Goal: Consume media (video, audio): Consume media (video, audio)

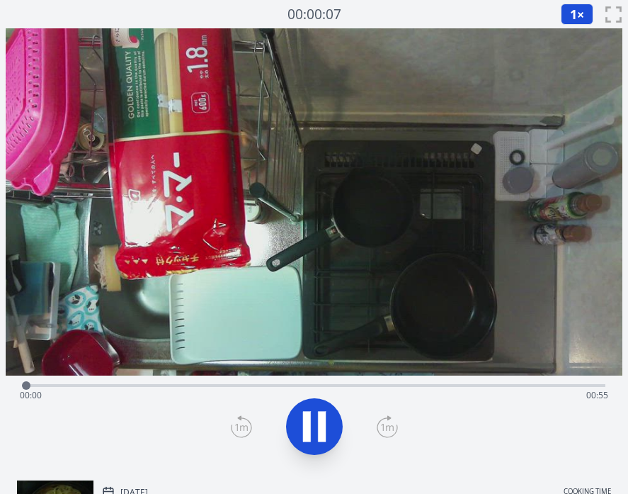
click at [112, 387] on div "Time elapsed: 00:00 Time remaining: 00:55" at bounding box center [314, 395] width 588 height 23
click at [40, 386] on div "Time elapsed: 00:10 Time remaining: 00:45" at bounding box center [314, 395] width 588 height 23
click at [79, 382] on div "Time elapsed: 00:02 Time remaining: 00:53" at bounding box center [314, 383] width 583 height 17
click at [472, 385] on div "Time elapsed: 00:38 Time remaining: 00:16" at bounding box center [314, 395] width 588 height 23
click at [503, 386] on div "Time elapsed: 00:42 Time remaining: 00:12" at bounding box center [314, 395] width 588 height 23
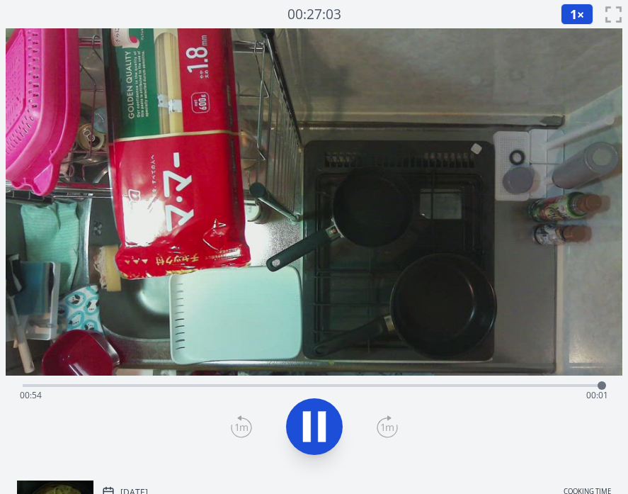
click at [323, 412] on icon at bounding box center [322, 426] width 8 height 30
click at [127, 380] on div "Time elapsed: 00:54 Time remaining: 00:01" at bounding box center [314, 383] width 583 height 17
click at [50, 385] on div "Time elapsed: 00:09 Time remaining: 00:45" at bounding box center [314, 395] width 588 height 23
click at [300, 430] on icon at bounding box center [315, 426] width 40 height 40
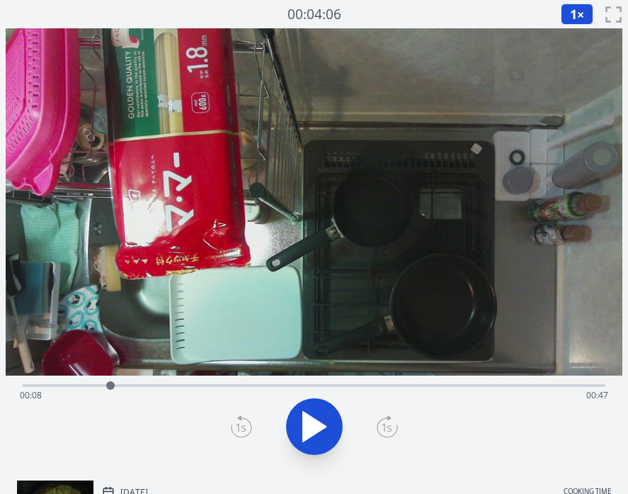
click at [241, 421] on icon at bounding box center [241, 426] width 21 height 23
click at [232, 426] on icon at bounding box center [241, 426] width 21 height 23
click at [261, 426] on div at bounding box center [314, 426] width 600 height 68
click at [253, 426] on div at bounding box center [314, 426] width 600 height 68
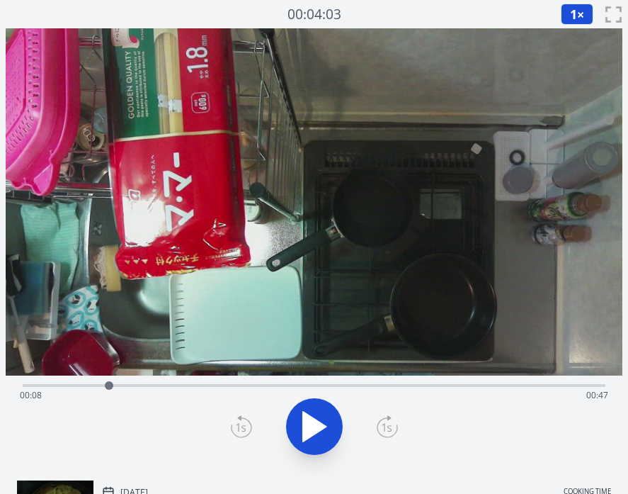
click at [249, 426] on icon at bounding box center [241, 426] width 21 height 23
drag, startPoint x: 108, startPoint y: 384, endPoint x: 97, endPoint y: 382, distance: 10.8
click at [98, 382] on div at bounding box center [97, 385] width 8 height 8
click at [320, 431] on icon at bounding box center [315, 426] width 40 height 40
click at [319, 432] on icon at bounding box center [322, 426] width 8 height 30
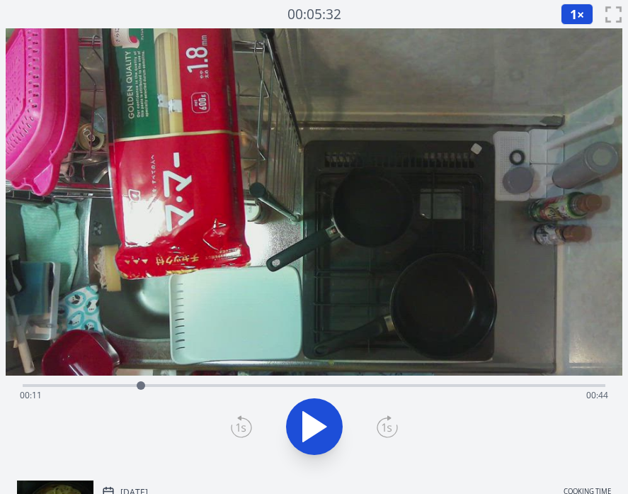
click at [323, 423] on icon at bounding box center [314, 426] width 23 height 30
click at [268, 386] on div "Time elapsed: 00:13 Time remaining: 00:42" at bounding box center [314, 395] width 588 height 23
click at [320, 387] on div "Time elapsed: 00:23 Time remaining: 00:32" at bounding box center [314, 395] width 588 height 23
click at [399, 384] on div "Time elapsed: 00:29 Time remaining: 00:26" at bounding box center [314, 395] width 588 height 23
click at [469, 382] on div "Time elapsed: 00:35 Time remaining: 00:19" at bounding box center [314, 383] width 583 height 17
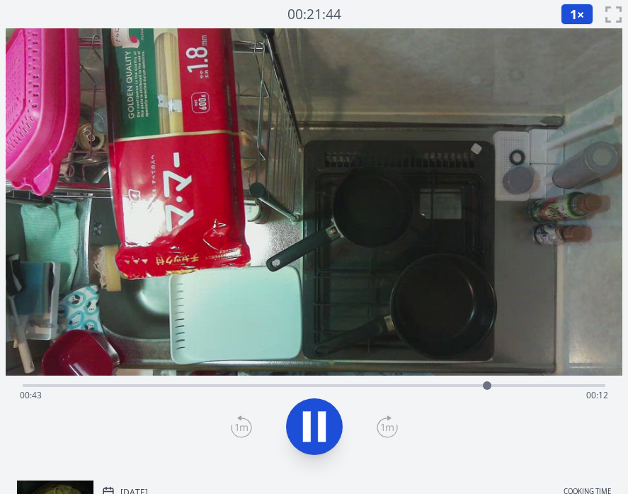
click at [525, 383] on div "Time elapsed: 00:43 Time remaining: 00:12" at bounding box center [314, 383] width 583 height 17
click at [554, 385] on div "Time elapsed: 00:47 Time remaining: 00:08" at bounding box center [314, 395] width 588 height 23
click at [579, 384] on div "Time elapsed: 00:50 Time remaining: 00:05" at bounding box center [314, 395] width 588 height 23
click at [308, 423] on icon at bounding box center [307, 426] width 8 height 30
click at [125, 387] on div "Time elapsed: 00:54 Time remaining: 00:00" at bounding box center [314, 395] width 588 height 23
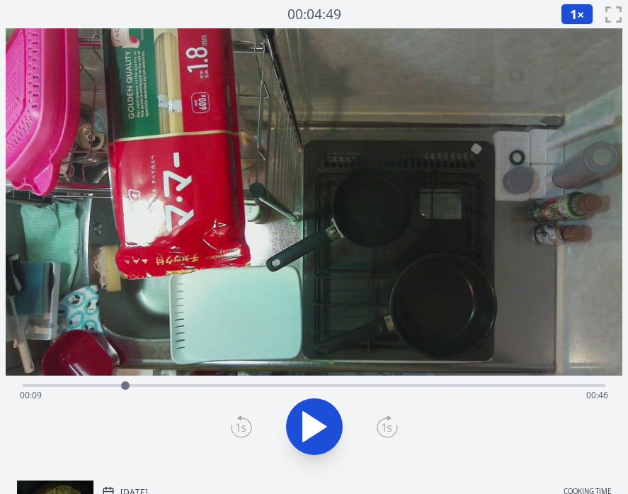
click at [102, 382] on div "Time elapsed: 00:09 Time remaining: 00:46" at bounding box center [314, 383] width 583 height 17
click at [113, 384] on div "Time elapsed: 00:07 Time remaining: 00:48" at bounding box center [314, 395] width 588 height 23
click at [104, 385] on div at bounding box center [112, 385] width 21 height 21
click at [371, 388] on div "Time elapsed: 00:09 Time remaining: 00:46" at bounding box center [314, 395] width 588 height 23
click at [435, 387] on div "Time elapsed: 00:33 Time remaining: 00:22" at bounding box center [314, 395] width 588 height 23
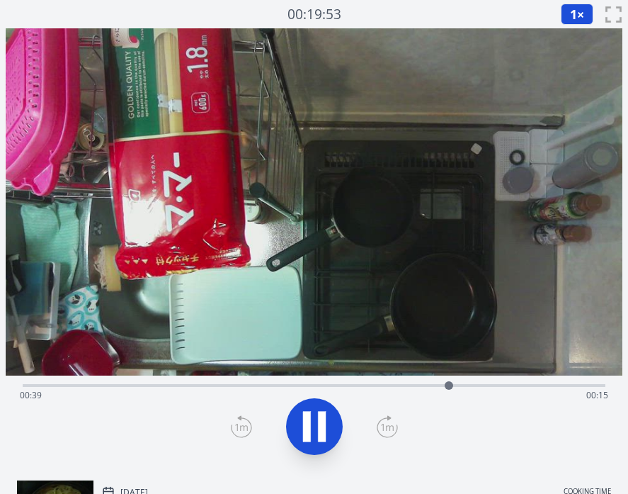
click at [463, 384] on div "Time elapsed: 00:39 Time remaining: 00:15" at bounding box center [314, 395] width 588 height 23
click at [502, 387] on div "Time elapsed: 00:42 Time remaining: 00:13" at bounding box center [314, 395] width 588 height 23
click at [496, 386] on div "Time elapsed: 00:46 Time remaining: 00:09" at bounding box center [314, 395] width 588 height 23
drag, startPoint x: 523, startPoint y: 381, endPoint x: 542, endPoint y: 401, distance: 27.1
click at [542, 387] on div "Time elapsed: 00:49 Time remaining: 00:06" at bounding box center [314, 385] width 583 height 3
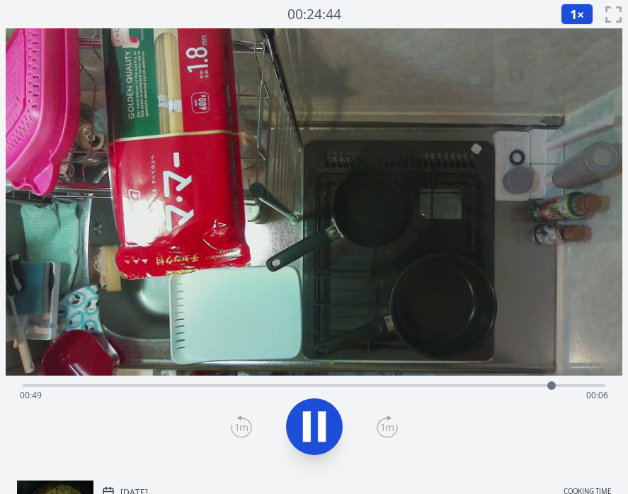
click at [316, 418] on icon at bounding box center [315, 426] width 40 height 40
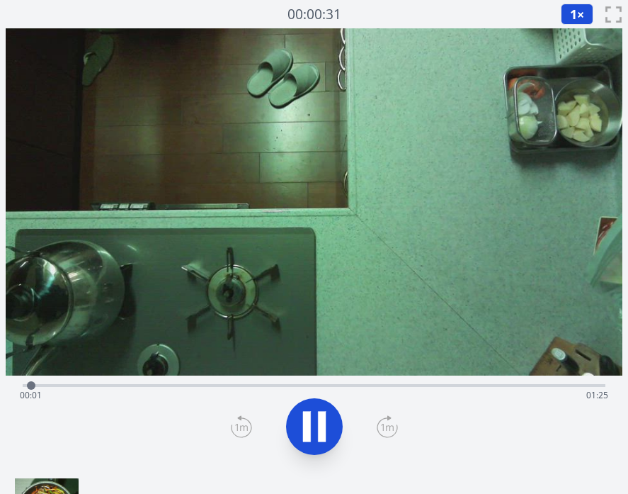
click at [177, 384] on div "Time elapsed: 00:01 Time remaining: 01:25" at bounding box center [314, 395] width 588 height 23
click at [286, 387] on div "Time elapsed: 00:23 Time remaining: 01:03" at bounding box center [314, 395] width 588 height 23
click at [300, 409] on icon at bounding box center [315, 426] width 40 height 40
click at [415, 389] on div "Time elapsed: 00:51 Time remaining: 00:35" at bounding box center [314, 395] width 588 height 23
click at [340, 409] on div at bounding box center [314, 426] width 600 height 68
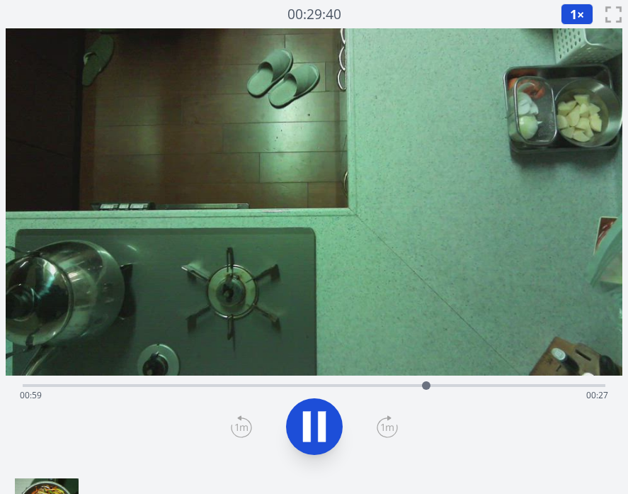
click at [335, 412] on button at bounding box center [314, 426] width 57 height 57
